Goal: Find specific page/section: Find specific page/section

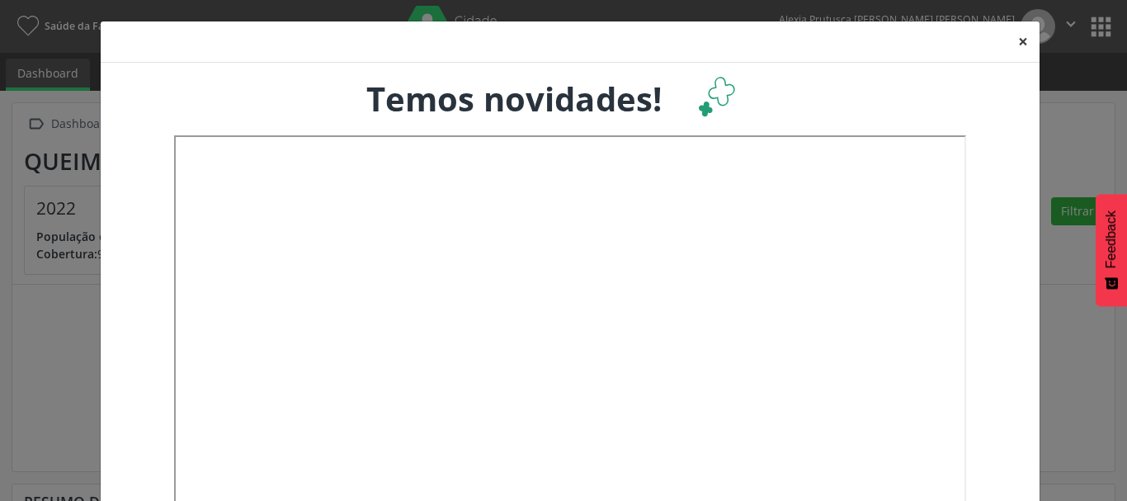
click at [1017, 40] on button "×" at bounding box center [1023, 41] width 33 height 40
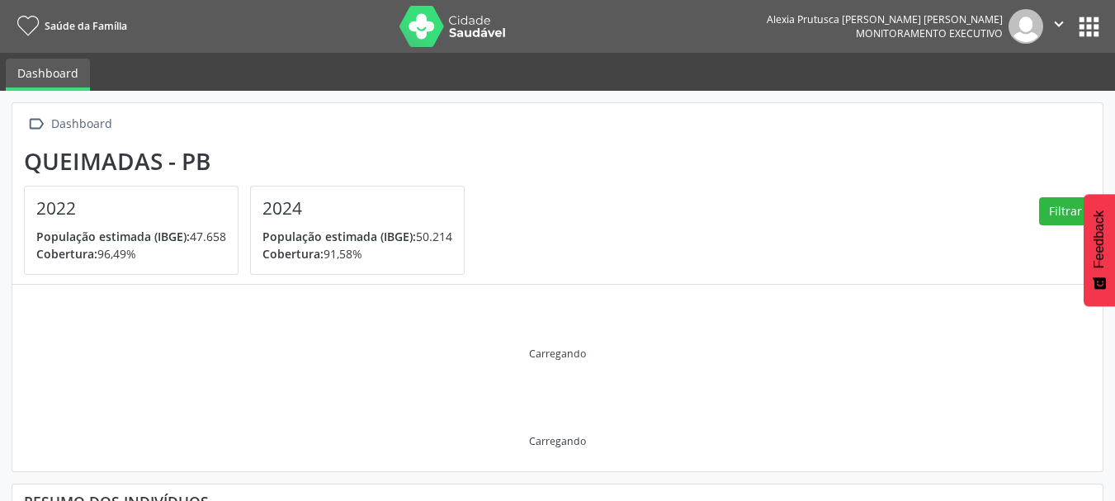
click at [1089, 17] on button "apps" at bounding box center [1089, 26] width 29 height 29
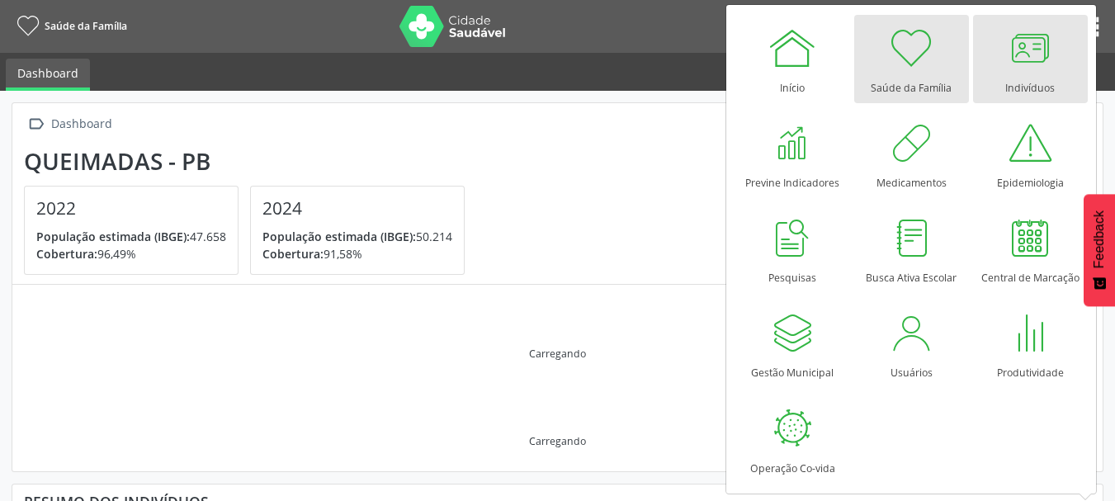
click at [1029, 59] on div at bounding box center [1030, 48] width 50 height 50
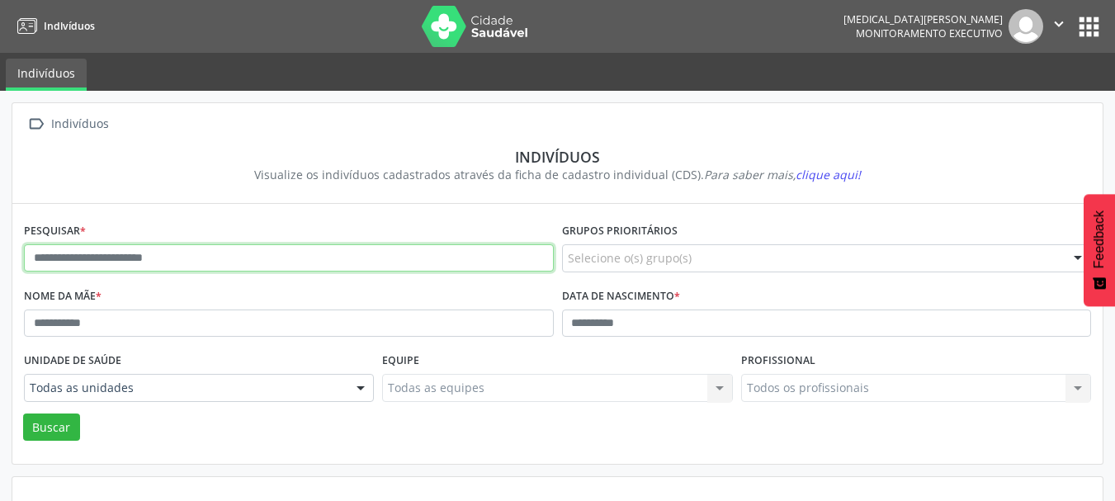
click at [176, 257] on input "text" at bounding box center [289, 258] width 530 height 28
type input "**********"
click at [23, 413] on button "Buscar" at bounding box center [51, 427] width 57 height 28
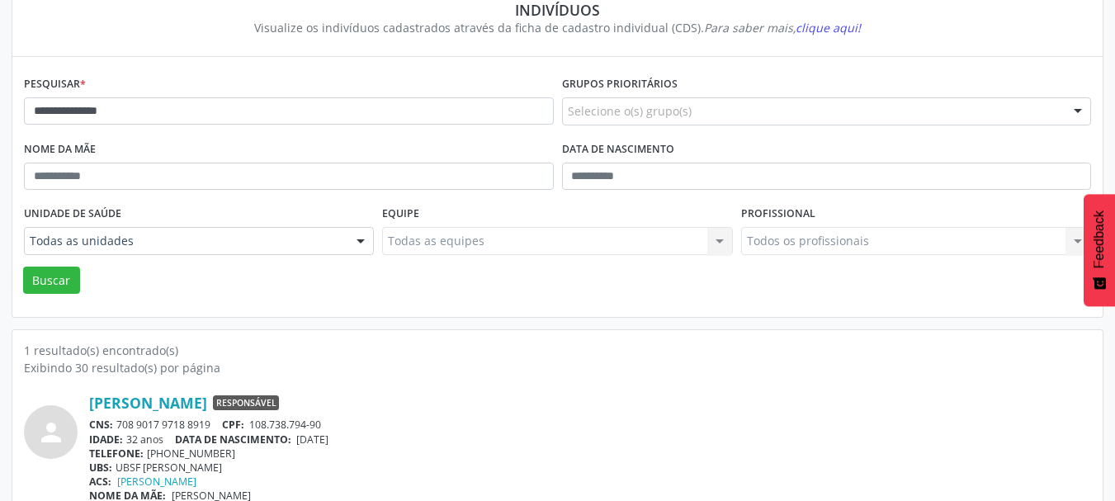
scroll to position [172, 0]
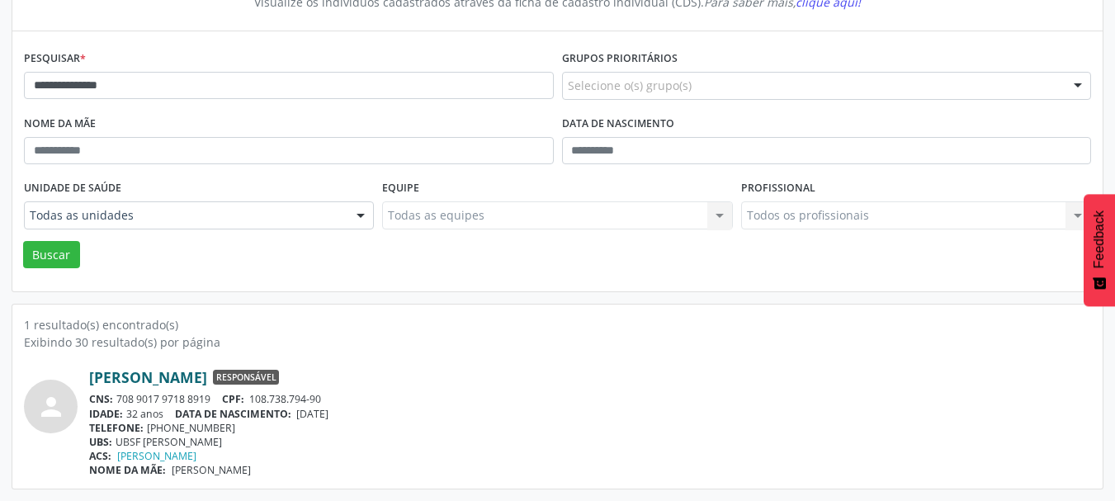
click at [179, 370] on link "[PERSON_NAME]" at bounding box center [148, 377] width 118 height 18
